Goal: Task Accomplishment & Management: Manage account settings

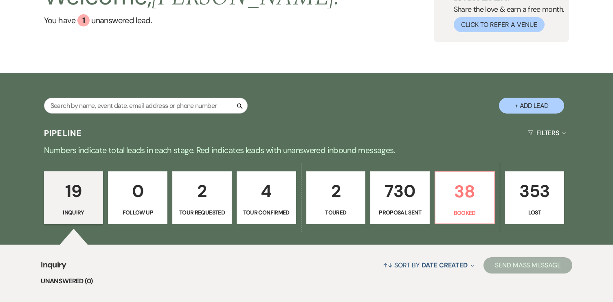
scroll to position [73, 0]
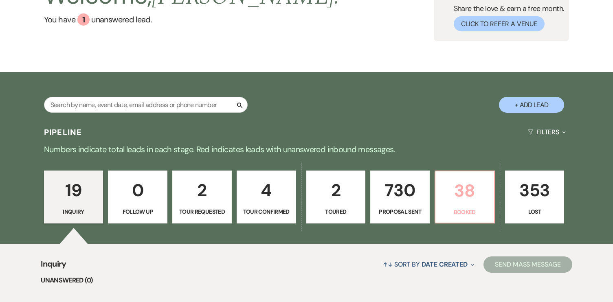
click at [461, 187] on p "38" at bounding box center [465, 190] width 49 height 27
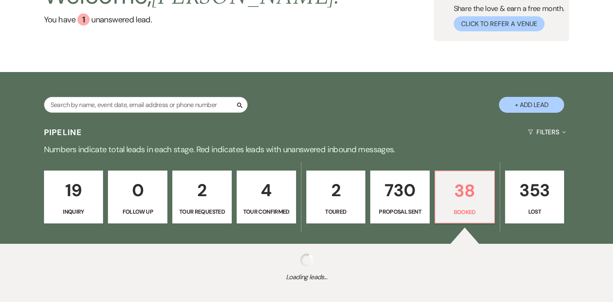
scroll to position [115, 0]
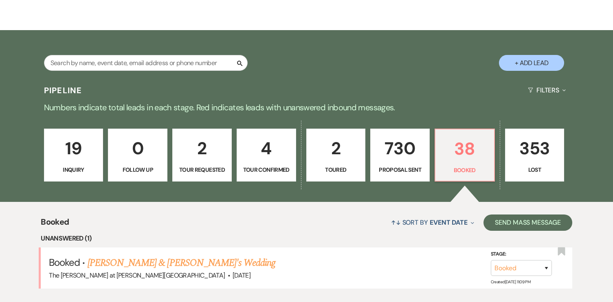
click at [73, 159] on p "19" at bounding box center [73, 148] width 49 height 27
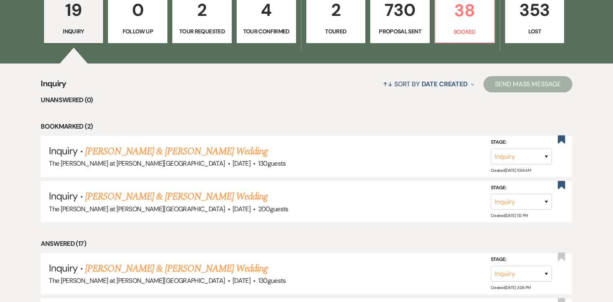
scroll to position [255, 0]
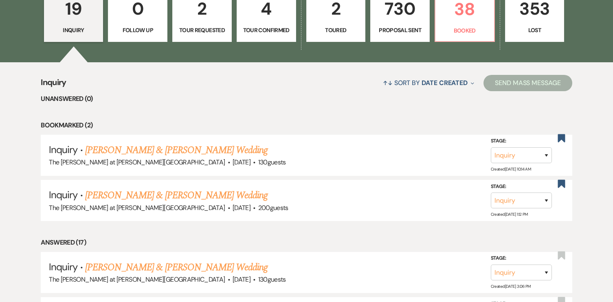
click at [344, 19] on p "2" at bounding box center [336, 8] width 49 height 27
select select "5"
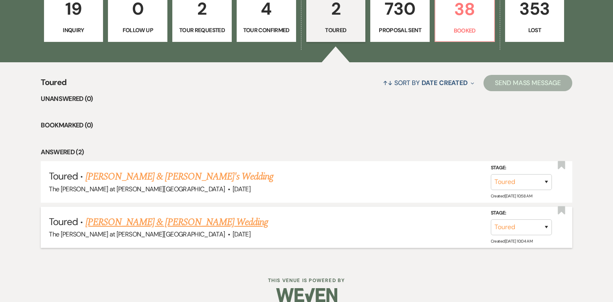
click at [181, 218] on link "[PERSON_NAME] & [PERSON_NAME] Wedding" at bounding box center [177, 222] width 183 height 15
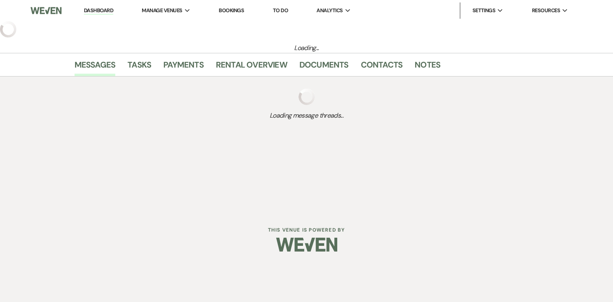
select select "5"
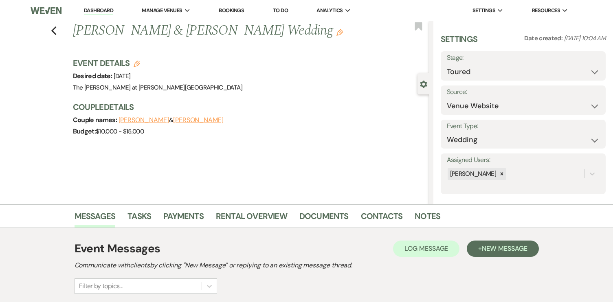
scroll to position [95, 0]
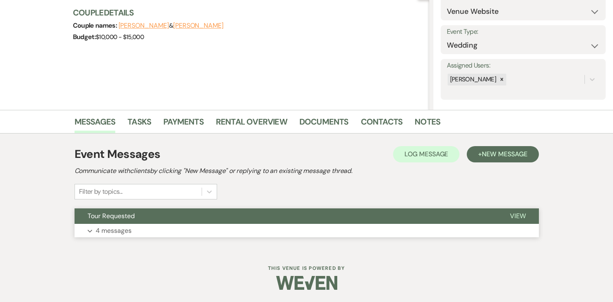
click at [115, 232] on p "4 messages" at bounding box center [114, 231] width 36 height 11
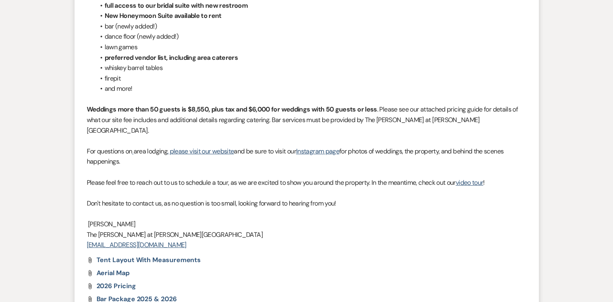
scroll to position [686, 0]
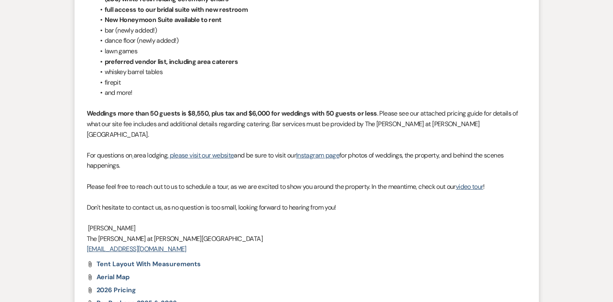
scroll to position [255, 0]
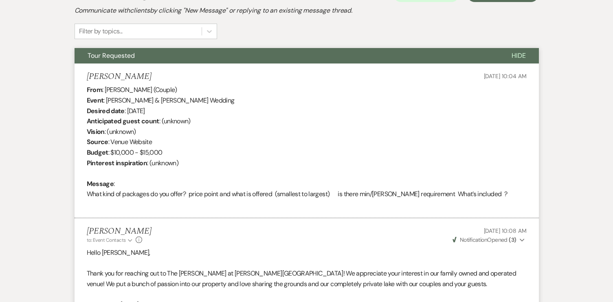
select select "5"
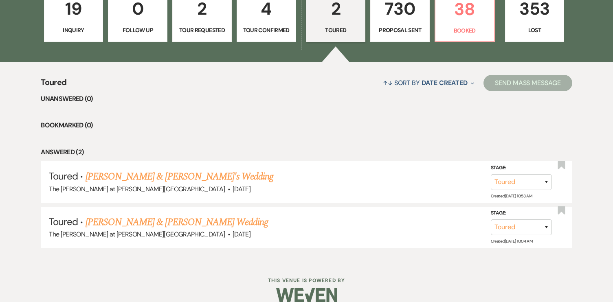
click at [214, 18] on p "2" at bounding box center [202, 8] width 49 height 27
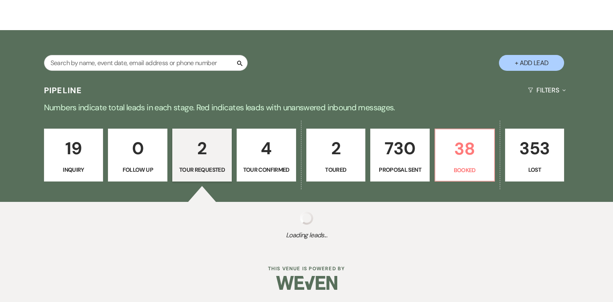
scroll to position [255, 0]
select select "2"
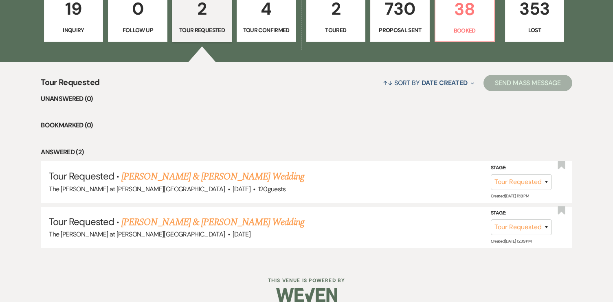
click at [261, 15] on p "4" at bounding box center [266, 8] width 49 height 27
select select "4"
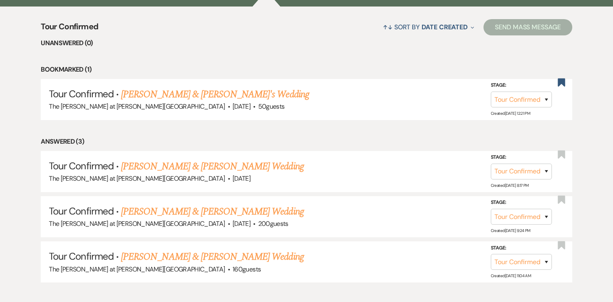
scroll to position [316, 0]
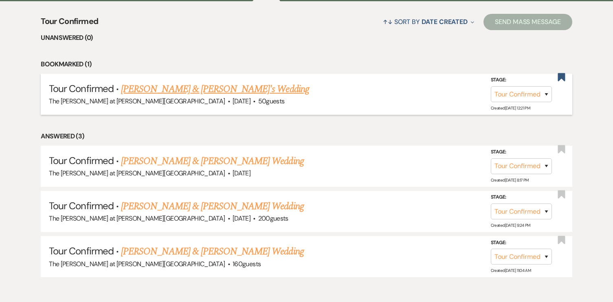
click at [213, 93] on link "[PERSON_NAME] & [PERSON_NAME]'s Wedding" at bounding box center [215, 89] width 188 height 15
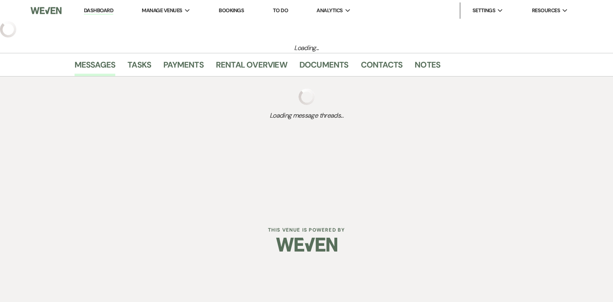
select select "4"
select select "5"
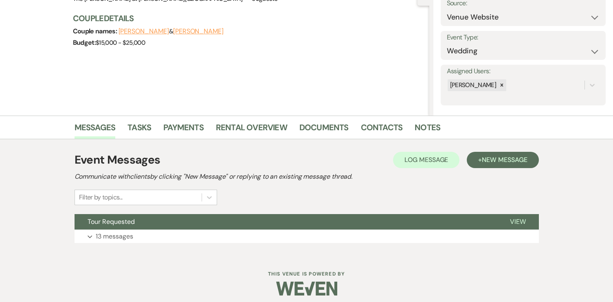
scroll to position [90, 0]
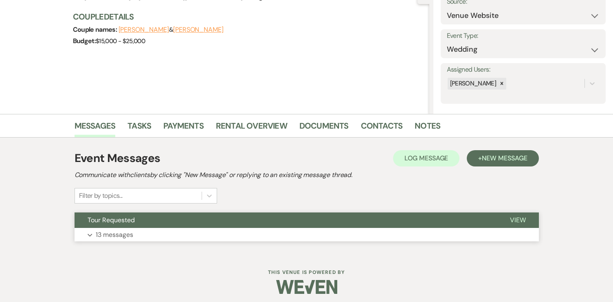
click at [126, 222] on span "Tour Requested" at bounding box center [111, 220] width 47 height 9
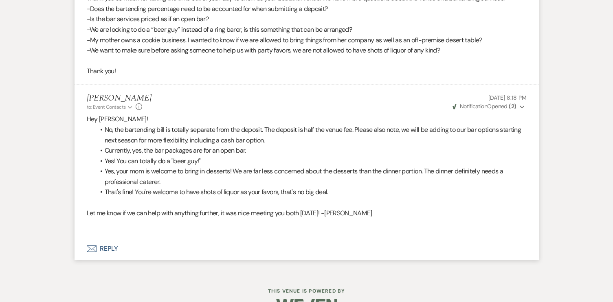
scroll to position [1892, 0]
